Goal: Task Accomplishment & Management: Complete application form

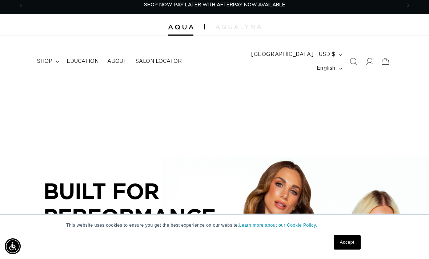
scroll to position [3, 0]
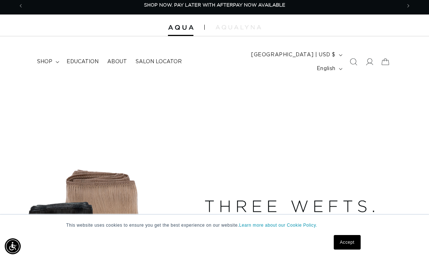
click at [176, 54] on link "Salon Locator" at bounding box center [158, 61] width 55 height 15
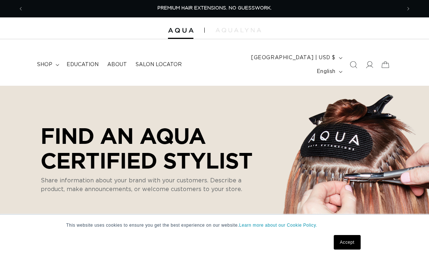
select select "m"
click at [301, 56] on span "[GEOGRAPHIC_DATA] | USD $" at bounding box center [293, 58] width 84 height 8
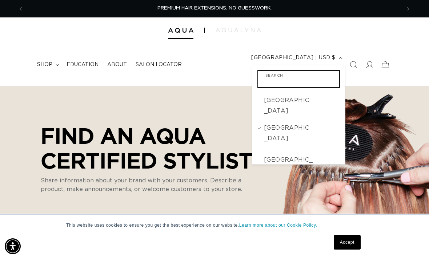
scroll to position [0, 378]
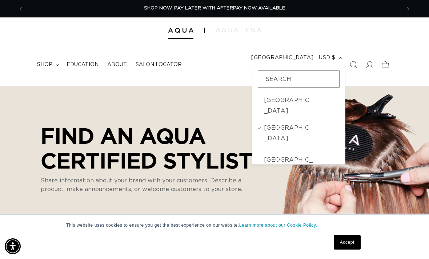
click at [161, 127] on p "Find an AQUA Certified Stylist" at bounding box center [152, 147] width 222 height 49
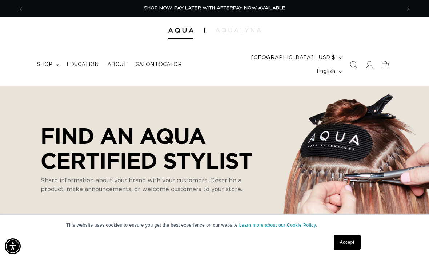
click at [55, 62] on summary "shop" at bounding box center [47, 64] width 29 height 15
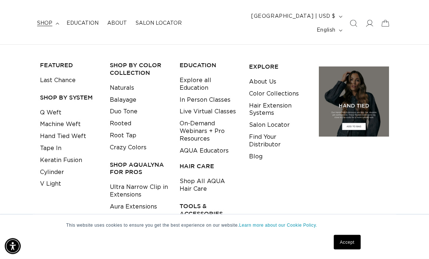
scroll to position [42, 0]
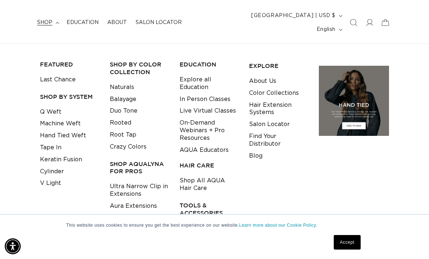
click at [59, 130] on link "Hand Tied Weft" at bounding box center [63, 136] width 46 height 12
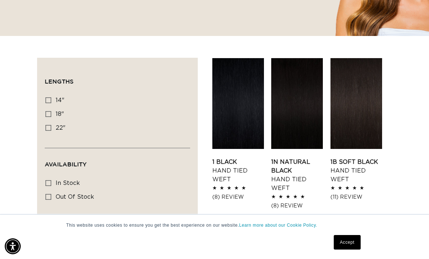
scroll to position [214, 0]
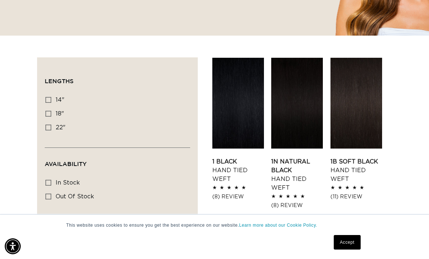
click at [52, 107] on label "18" 18" (35 products)" at bounding box center [115, 114] width 140 height 14
click at [51, 111] on input "18" 18" (35 products)" at bounding box center [48, 114] width 6 height 6
checkbox input "true"
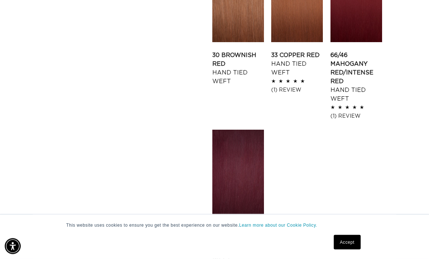
scroll to position [1056, 0]
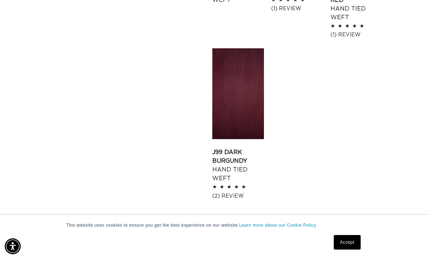
click at [333, 226] on icon "Next page" at bounding box center [332, 228] width 9 height 5
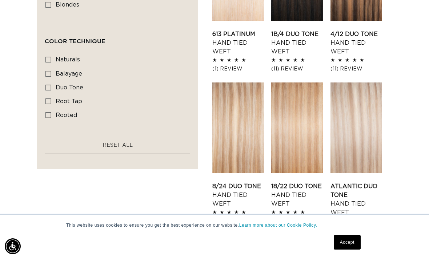
scroll to position [0, 378]
click at [363, 182] on link "Atlantic Duo Tone Hand Tied Weft" at bounding box center [357, 199] width 52 height 35
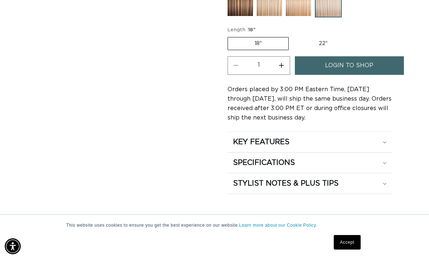
scroll to position [397, 0]
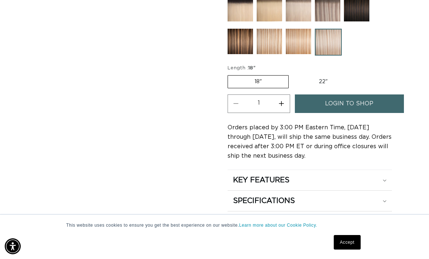
click at [361, 97] on span "login to shop" at bounding box center [349, 104] width 48 height 19
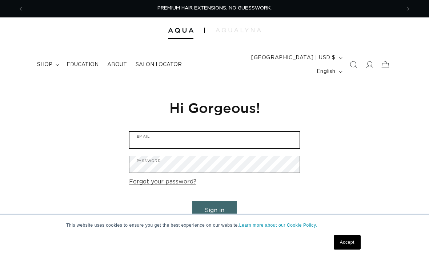
click at [256, 132] on input "Email" at bounding box center [215, 140] width 170 height 16
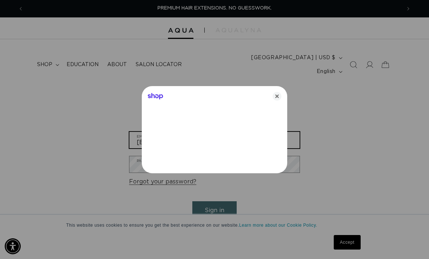
type input "[EMAIL_ADDRESS][DOMAIN_NAME]"
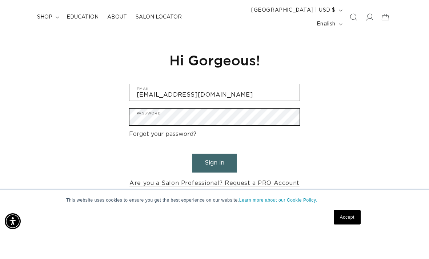
scroll to position [30, 0]
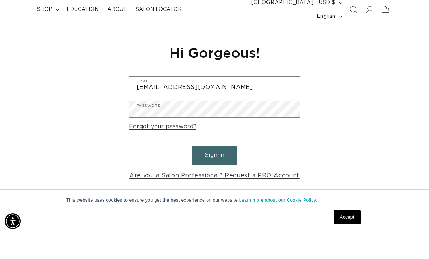
click at [275, 196] on link "Are you a Salon Professional? Request a PRO Account" at bounding box center [215, 201] width 170 height 11
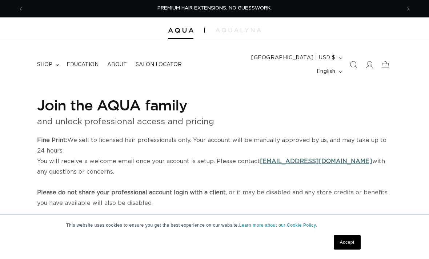
select select "US"
select select "[GEOGRAPHIC_DATA]"
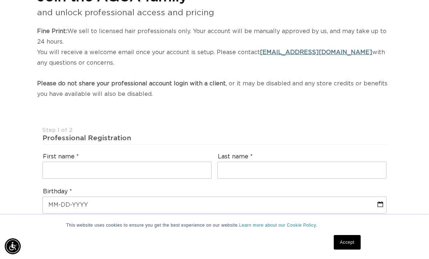
scroll to position [123, 0]
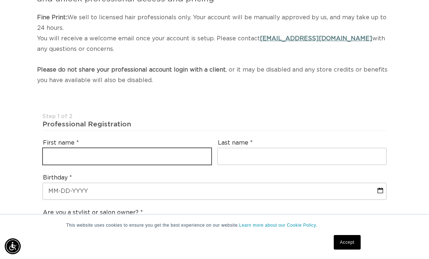
click at [57, 148] on input "text" at bounding box center [127, 156] width 168 height 16
type input "[PERSON_NAME]"
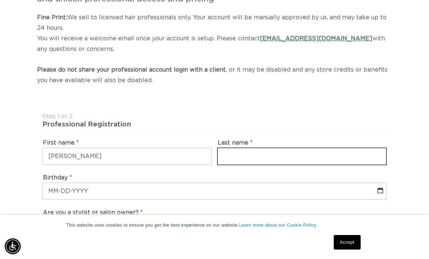
click at [279, 148] on input "text" at bounding box center [302, 156] width 168 height 16
type input "knight"
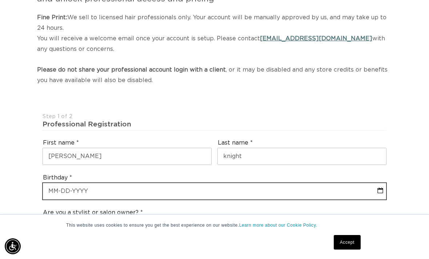
click at [186, 183] on input "text" at bounding box center [215, 191] width 344 height 16
select select "8"
select select "2025"
type input "0"
select select "8"
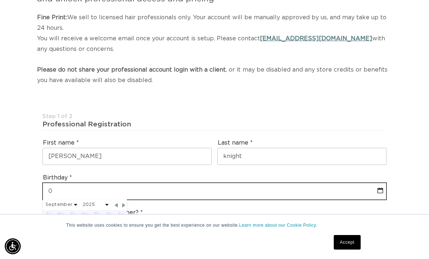
select select "2025"
type input "04"
select select "8"
select select "2025"
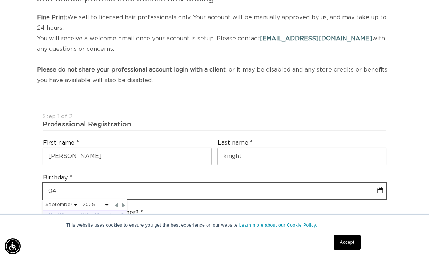
type input "04-0"
select select "8"
select select "2025"
type input "04-03"
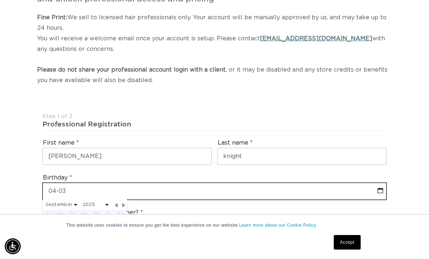
select select "8"
select select "2025"
type input "04-03-2"
select select "8"
select select "2025"
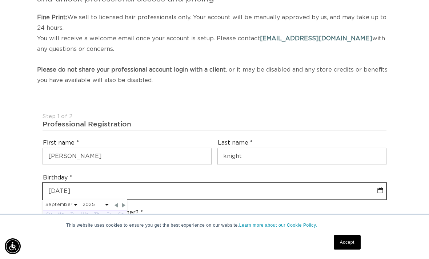
type input "[PHONE_NUMBER]"
select select "8"
select select "2025"
type input "[DATE]"
select select "3"
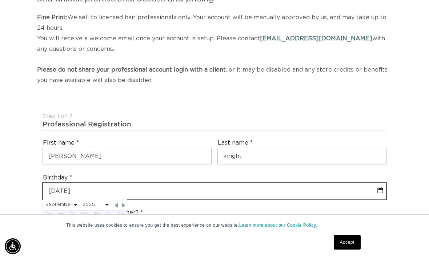
select select "2007"
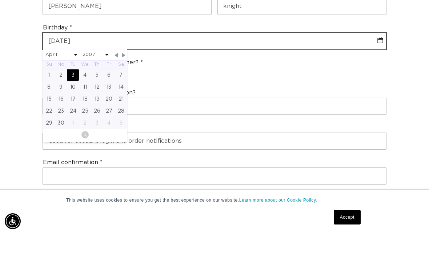
scroll to position [248, 0]
type input "[DATE]"
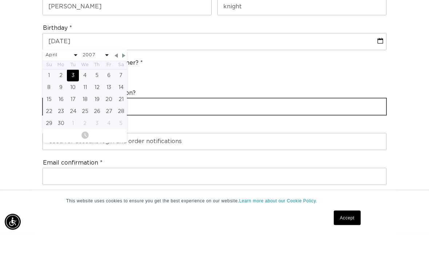
click at [202, 123] on input "text" at bounding box center [215, 131] width 344 height 16
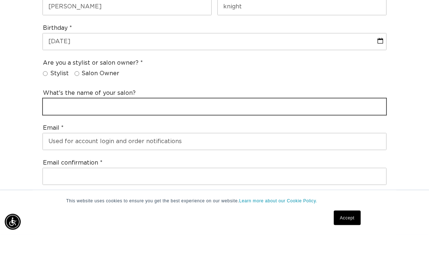
scroll to position [0, 756]
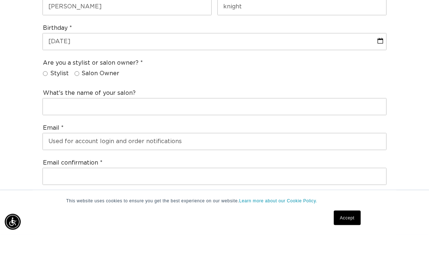
click at [42, 81] on div "Are you a stylist or salon owner? Stylist Salon Owner" at bounding box center [215, 95] width 350 height 28
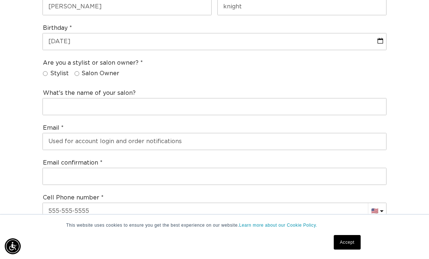
click at [44, 71] on input "Stylist" at bounding box center [45, 73] width 5 height 5
radio input "true"
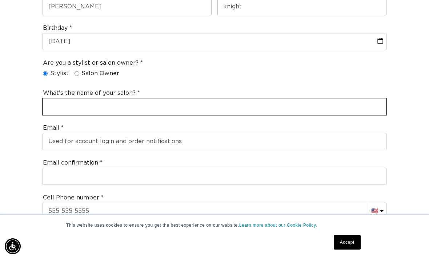
click at [55, 99] on input "text" at bounding box center [215, 107] width 344 height 16
type input "S"
type input "Style nod class salon"
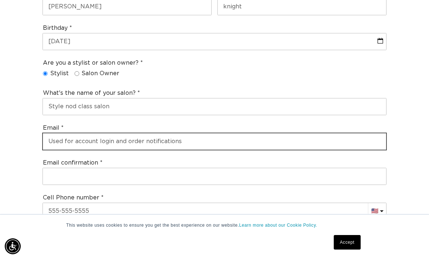
click at [54, 134] on input "email" at bounding box center [215, 142] width 344 height 16
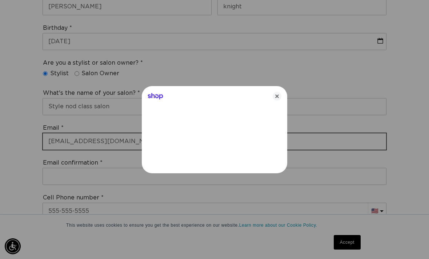
type input "[EMAIL_ADDRESS][DOMAIN_NAME]"
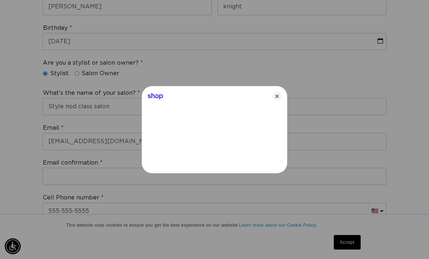
scroll to position [0, 378]
click at [273, 101] on icon "Close" at bounding box center [277, 96] width 9 height 9
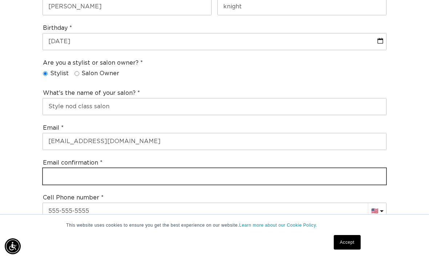
click at [182, 168] on input "email" at bounding box center [215, 176] width 344 height 16
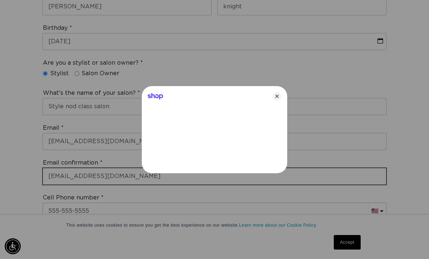
type input "[EMAIL_ADDRESS][DOMAIN_NAME]"
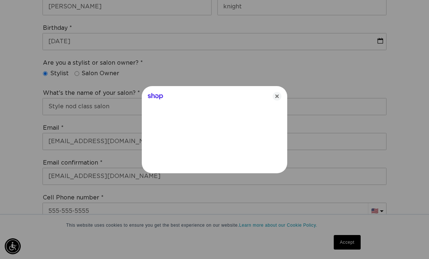
click at [279, 101] on icon "Close" at bounding box center [277, 96] width 9 height 9
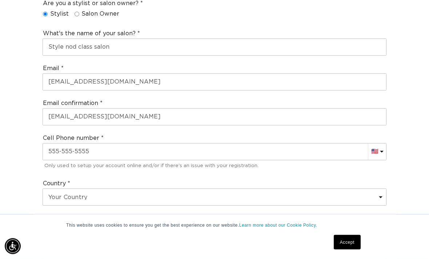
scroll to position [333, 0]
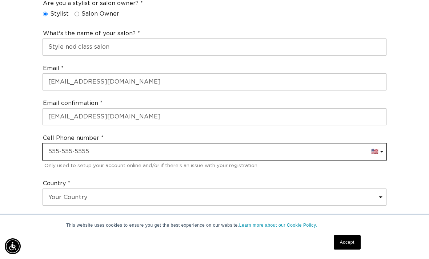
click at [241, 144] on input "text" at bounding box center [215, 152] width 344 height 16
type input "[PHONE_NUMBER]"
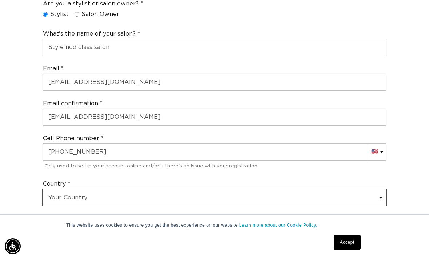
click at [177, 190] on select "Your Country [GEOGRAPHIC_DATA] [GEOGRAPHIC_DATA] [GEOGRAPHIC_DATA] [GEOGRAPHIC_…" at bounding box center [215, 198] width 344 height 16
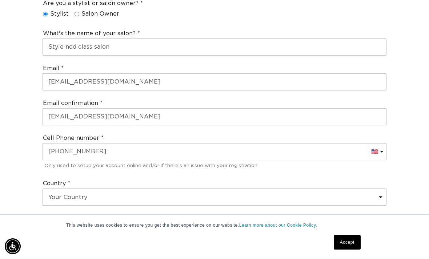
click at [63, 224] on select "Your State/Province... [US_STATE] [US_STATE] [US_STATE] [US_STATE] [US_STATE] […" at bounding box center [215, 232] width 344 height 16
select select "[US_STATE]"
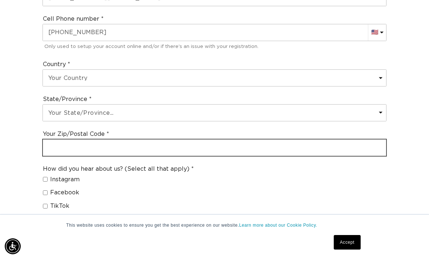
click at [237, 140] on input "text" at bounding box center [215, 148] width 344 height 16
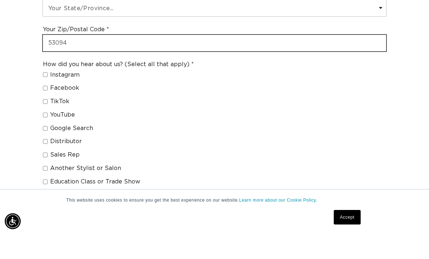
scroll to position [0, 0]
type input "53094"
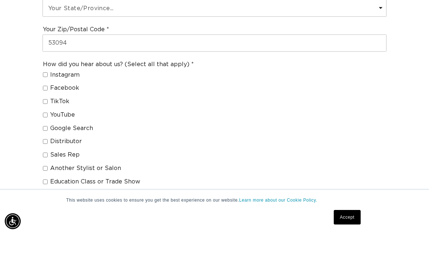
click at [40, 185] on div "How did you hear about us? (Select all that apply) Instagram Facebook TikTok Yo…" at bounding box center [215, 170] width 350 height 175
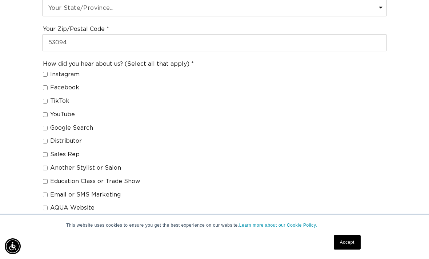
click at [43, 181] on fieldset "How did you hear about us? (Select all that apply) Instagram Facebook TikTok Yo…" at bounding box center [118, 144] width 151 height 168
click at [45, 206] on input "AQUA Website" at bounding box center [45, 208] width 5 height 5
checkbox input "true"
click at [45, 99] on input "TikTok" at bounding box center [45, 101] width 5 height 5
checkbox input "true"
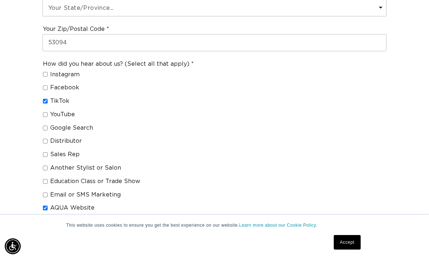
scroll to position [0, 756]
click at [53, 71] on span "Instagram" at bounding box center [64, 75] width 29 height 8
click at [48, 72] on input "Instagram" at bounding box center [45, 74] width 5 height 5
checkbox input "true"
click at [45, 154] on fieldset "How did you hear about us? (Select all that apply) Instagram Facebook TikTok Yo…" at bounding box center [118, 144] width 151 height 168
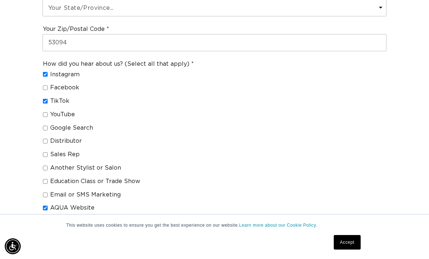
scroll to position [0, 0]
click at [47, 164] on label "Another Stylist or Salon" at bounding box center [115, 168] width 145 height 8
click at [47, 166] on input "Another Stylist or Salon" at bounding box center [45, 168] width 5 height 5
checkbox input "true"
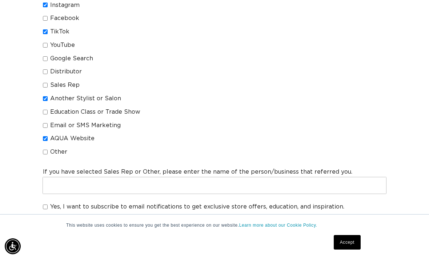
scroll to position [0, 378]
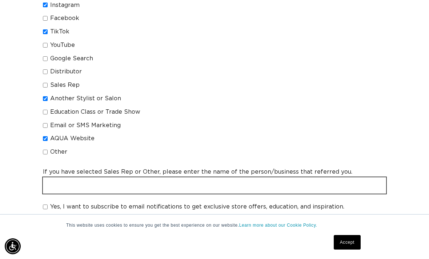
click at [55, 178] on input "text" at bounding box center [215, 186] width 344 height 16
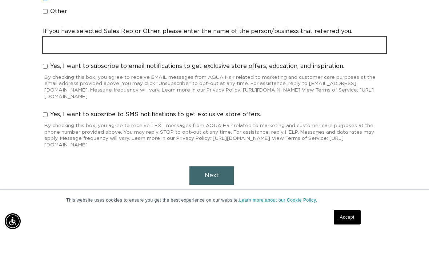
scroll to position [0, 0]
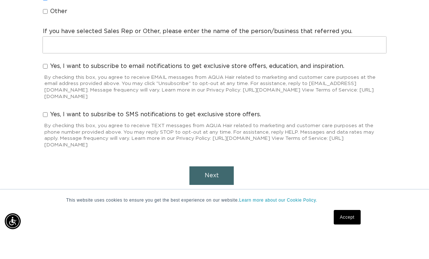
click at [47, 89] on input "Yes, I want to subscribe to email notifications to get exclusive store offers, …" at bounding box center [45, 91] width 5 height 5
checkbox input "true"
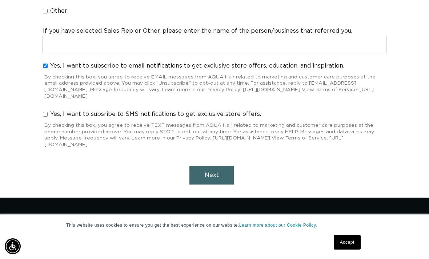
click at [53, 111] on span "Yes, I want to subsribe to SMS notifications to get exclusive store offers." at bounding box center [155, 115] width 211 height 8
click at [48, 112] on input "Yes, I want to subsribe to SMS notifications to get exclusive store offers." at bounding box center [45, 114] width 5 height 5
checkbox input "true"
click at [221, 166] on button "Next" at bounding box center [212, 175] width 44 height 19
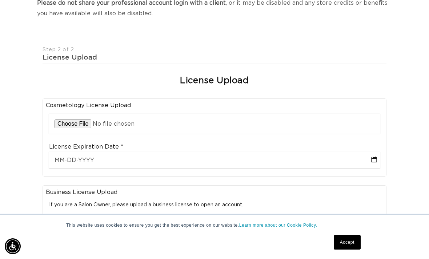
scroll to position [0, 0]
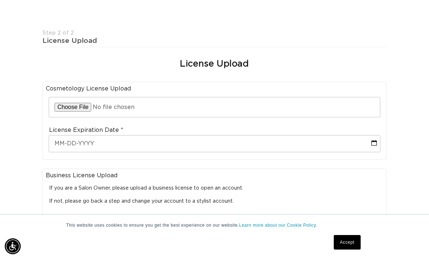
click at [297, 98] on input "file" at bounding box center [214, 108] width 331 height 20
type input "C:\fakepath\image.jpg"
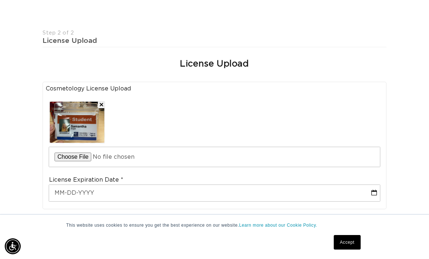
scroll to position [0, 0]
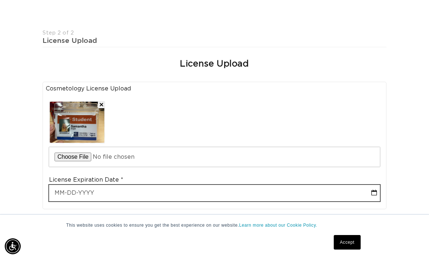
click at [192, 185] on input "text" at bounding box center [214, 193] width 331 height 16
select select "8"
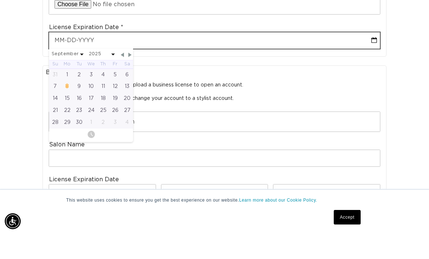
scroll to position [0, 378]
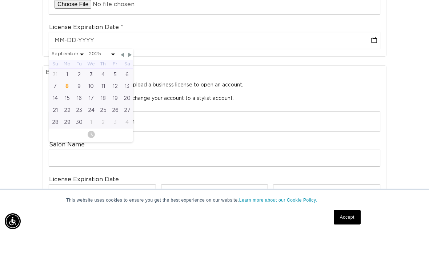
click at [256, 127] on fieldset "Business License Upload If you are a Salon Owner, please upload a business lice…" at bounding box center [215, 164] width 338 height 140
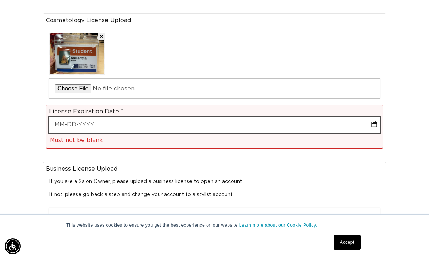
click at [85, 117] on input "text" at bounding box center [214, 125] width 331 height 16
select select "8"
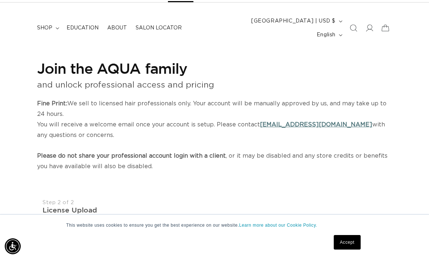
scroll to position [2, 0]
